Goal: Communication & Community: Ask a question

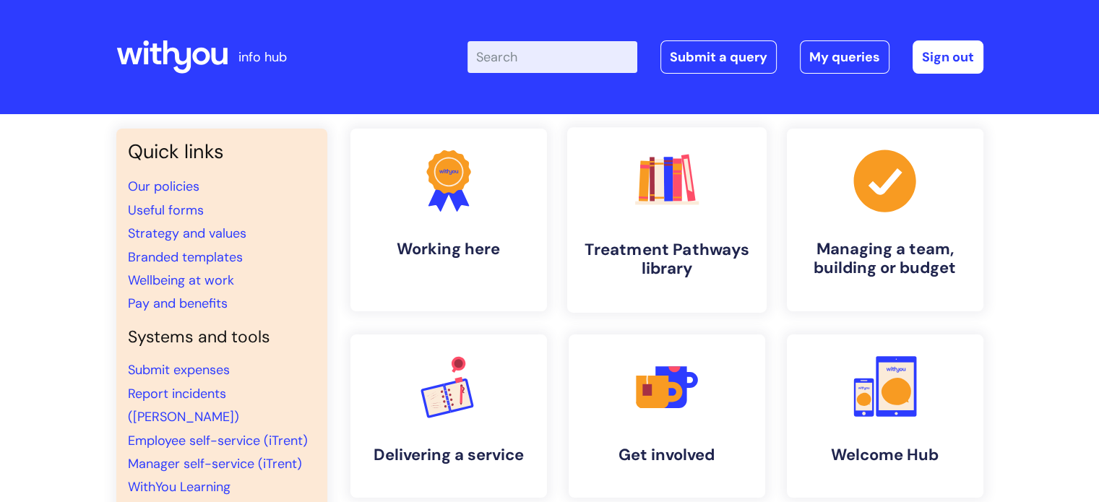
click at [615, 225] on link ".cls-1{fill:#f89b22;}.cls-1,.cls-2,.cls-3,.cls-4,.cls-5,.cls-6,.cls-7{stroke-wi…" at bounding box center [665, 220] width 199 height 186
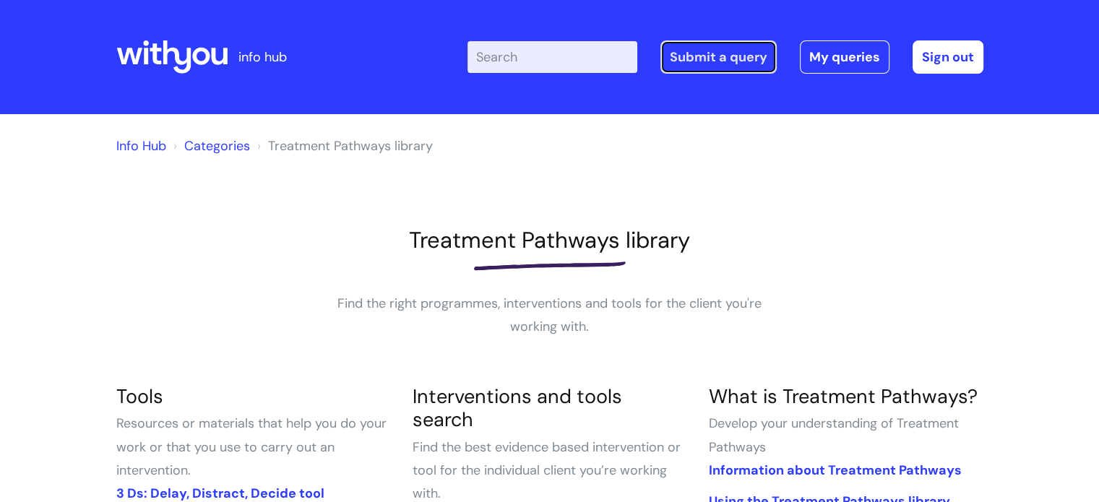
click at [729, 59] on link "Submit a query" at bounding box center [718, 56] width 116 height 33
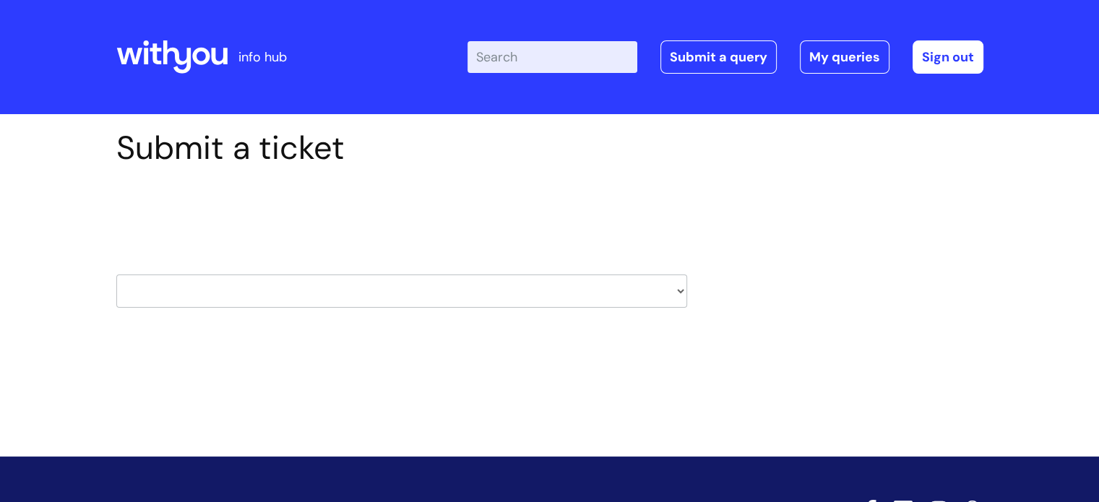
click at [485, 290] on select "HR / People IT and Support Clinical Drug Alerts Finance Accounts Data Support T…" at bounding box center [401, 290] width 571 height 33
select select "treatment_pathways"
click at [116, 274] on select "HR / People IT and Support Clinical Drug Alerts Finance Accounts Data Support T…" at bounding box center [401, 290] width 571 height 33
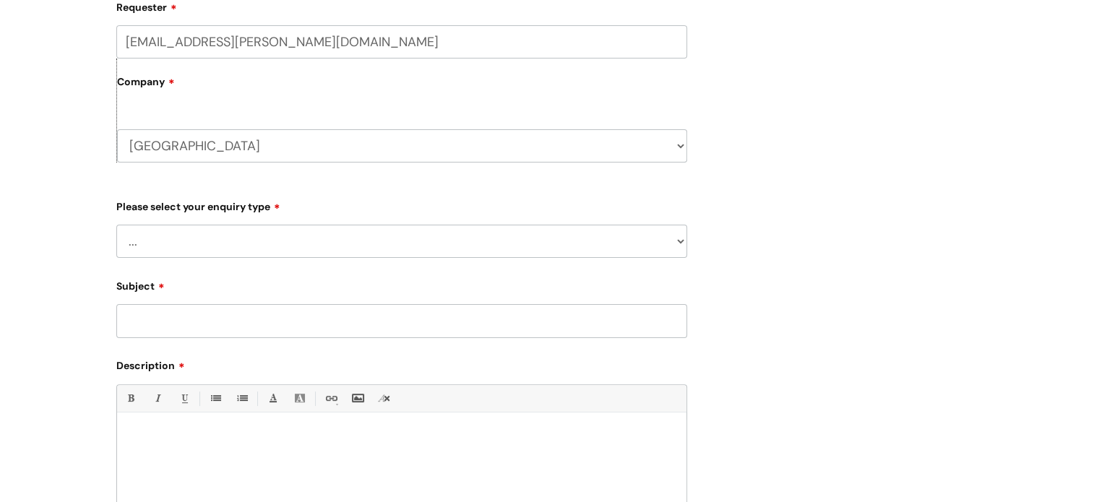
scroll to position [324, 0]
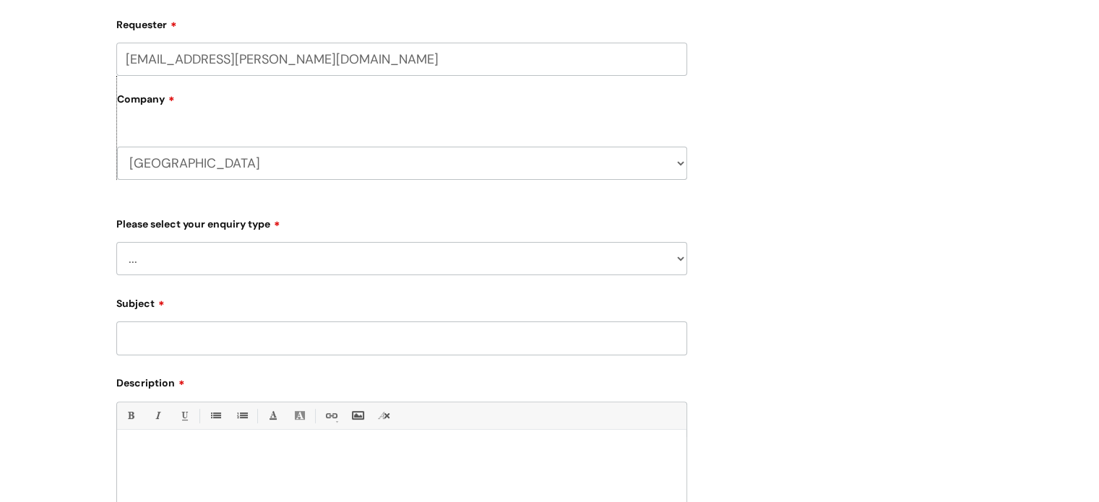
click at [621, 265] on select "... Update an intervention/idea already submitted Report a broken link or somet…" at bounding box center [401, 258] width 571 height 33
click at [283, 254] on select "... Update an intervention/idea already submitted Report a broken link or somet…" at bounding box center [401, 258] width 571 height 33
select select "Something else"
click at [116, 242] on select "... Update an intervention/idea already submitted Report a broken link or somet…" at bounding box center [401, 258] width 571 height 33
click at [204, 346] on input "Subject" at bounding box center [401, 337] width 571 height 33
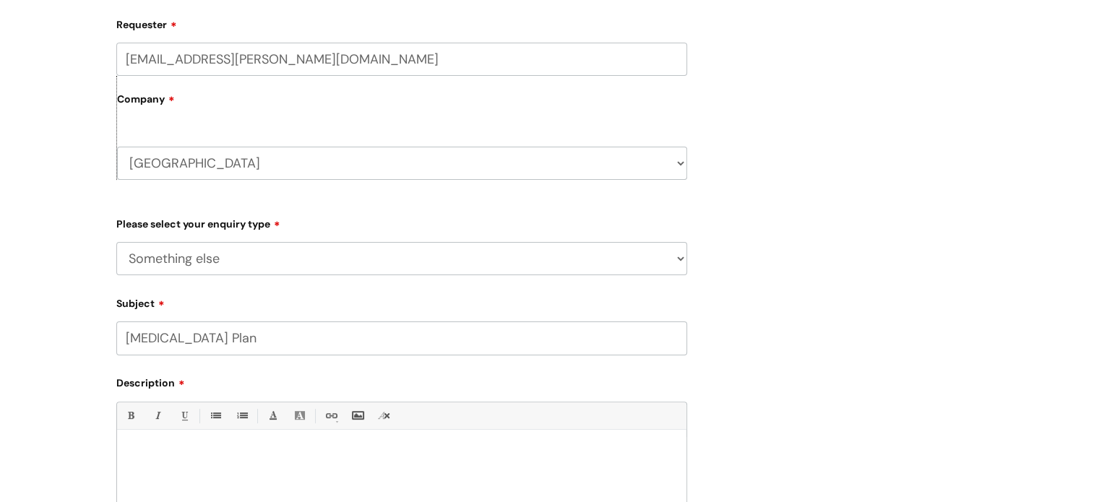
type input "Relapse Prevention Plan"
click at [220, 464] on div at bounding box center [401, 487] width 569 height 100
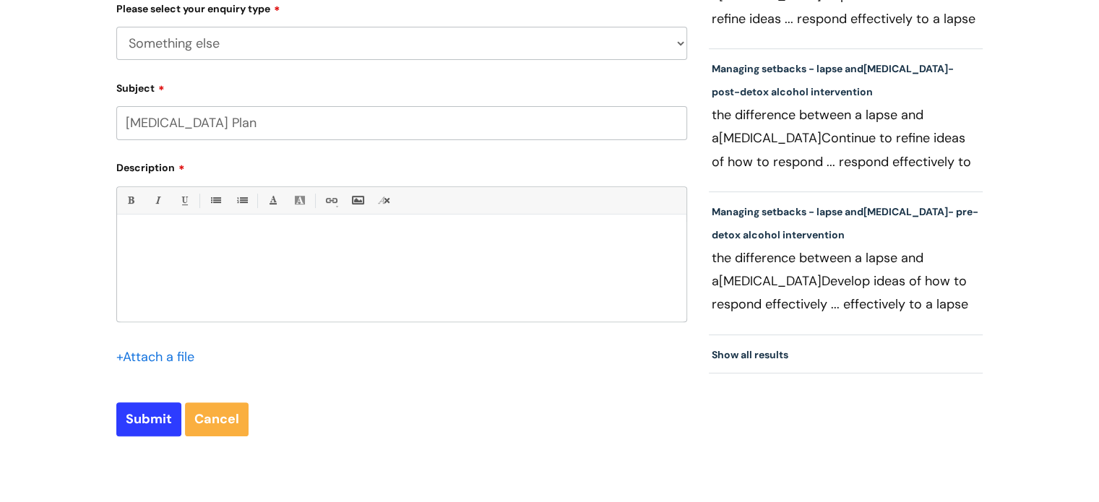
scroll to position [592, 0]
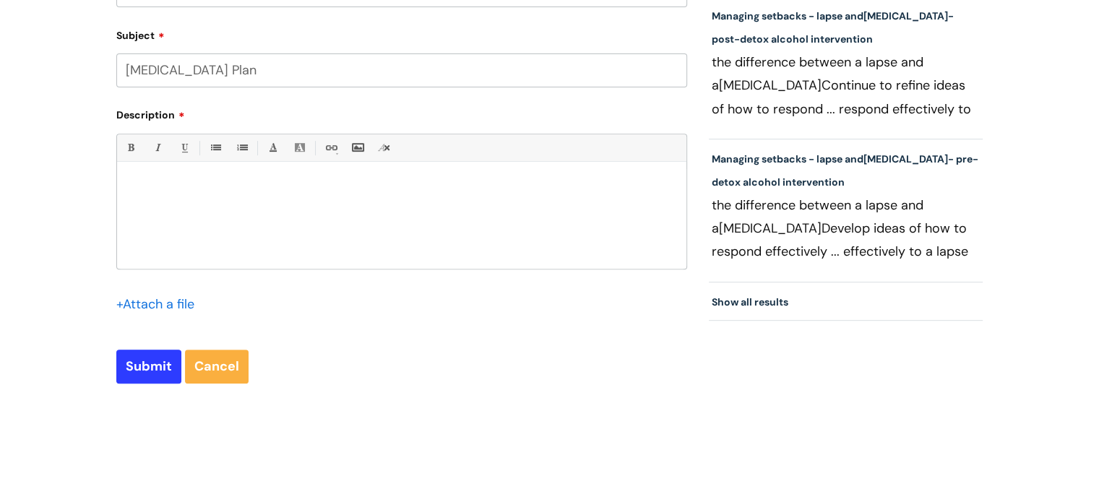
click at [153, 310] on input "file" at bounding box center [152, 303] width 72 height 18
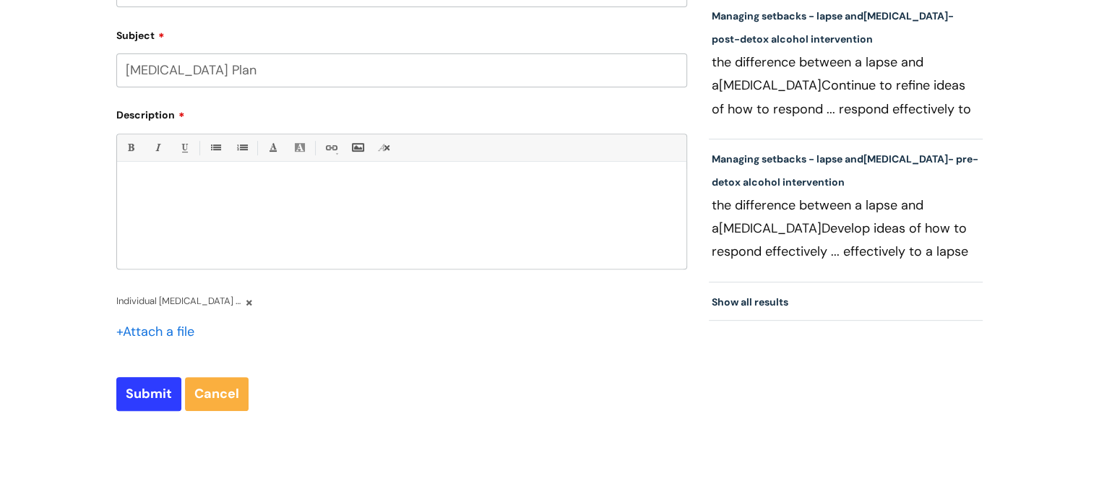
click at [204, 203] on div at bounding box center [401, 219] width 569 height 100
